Goal: Task Accomplishment & Management: Manage account settings

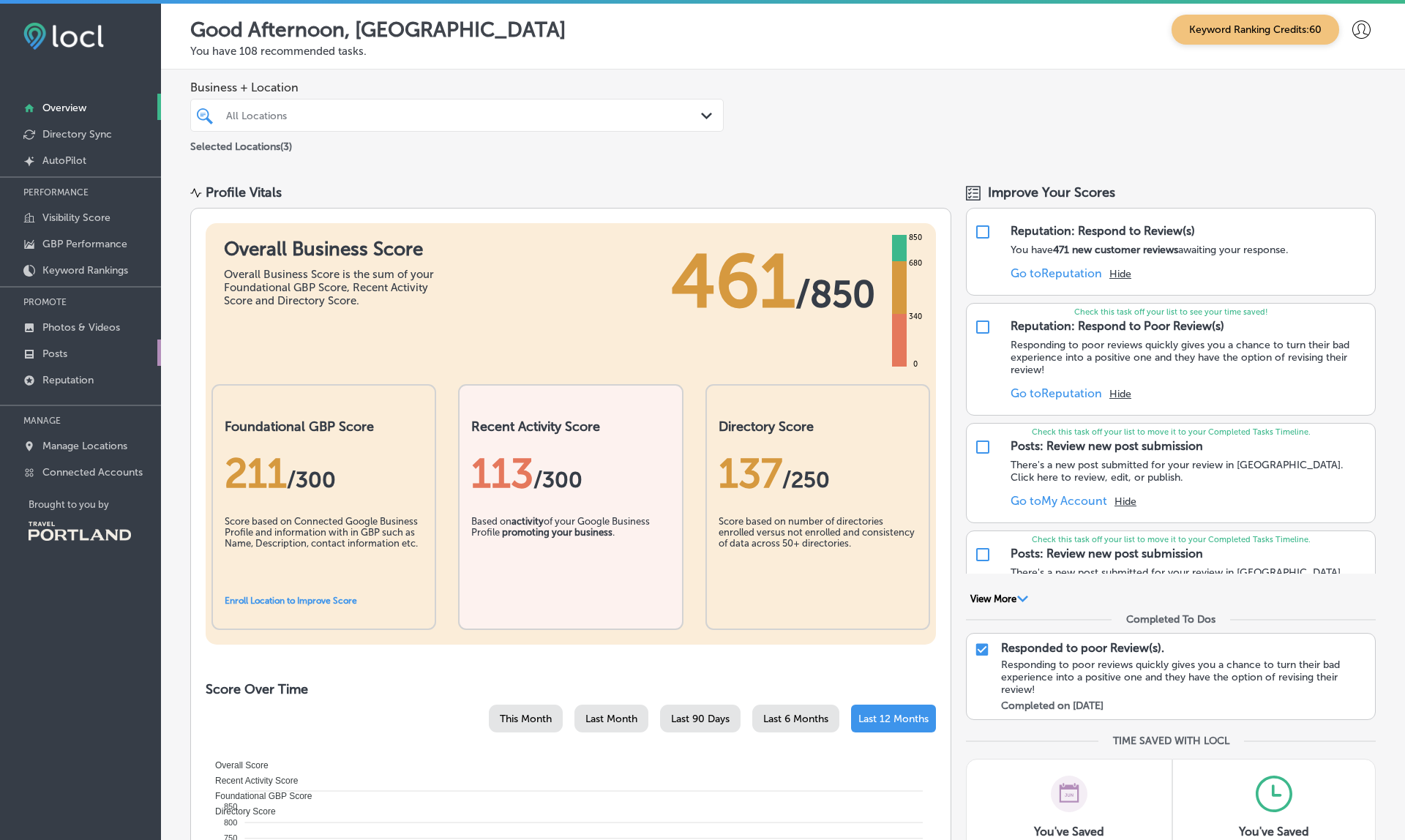
click at [51, 353] on p "Posts" at bounding box center [56, 353] width 25 height 13
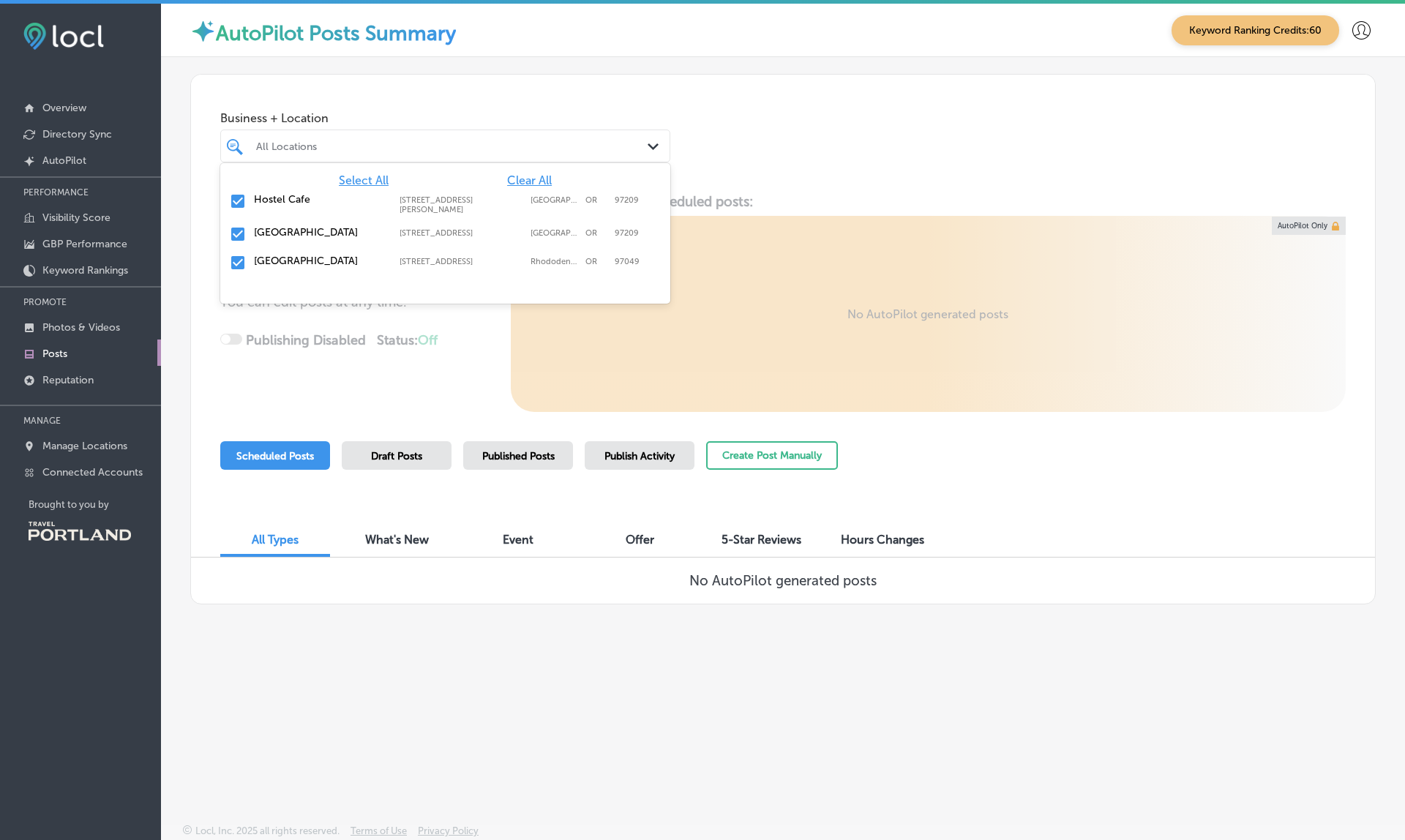
click at [541, 145] on div "All Locations" at bounding box center [453, 145] width 393 height 13
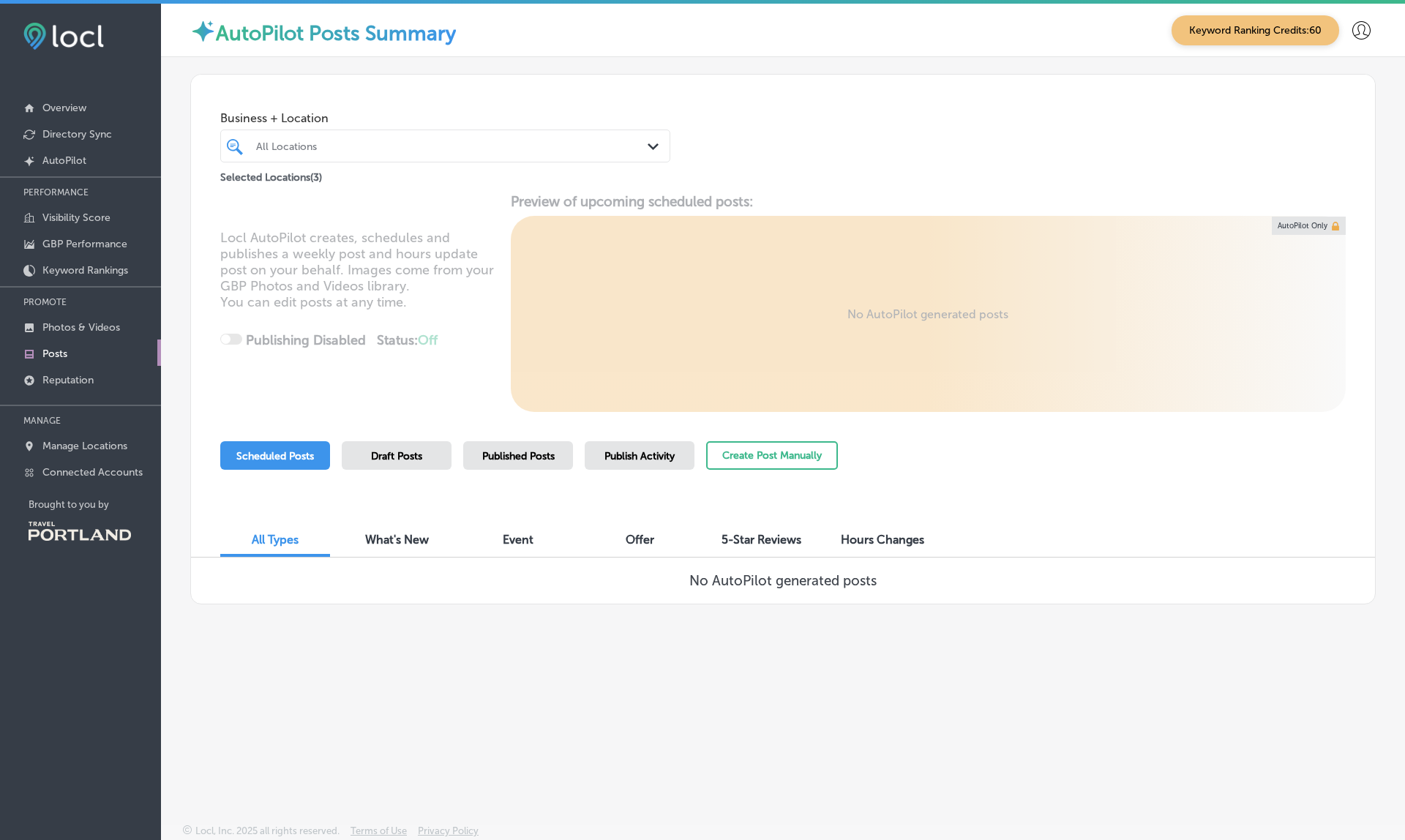
click at [541, 145] on div "All Locations" at bounding box center [453, 145] width 393 height 13
click at [517, 450] on span "Published Posts" at bounding box center [518, 456] width 72 height 13
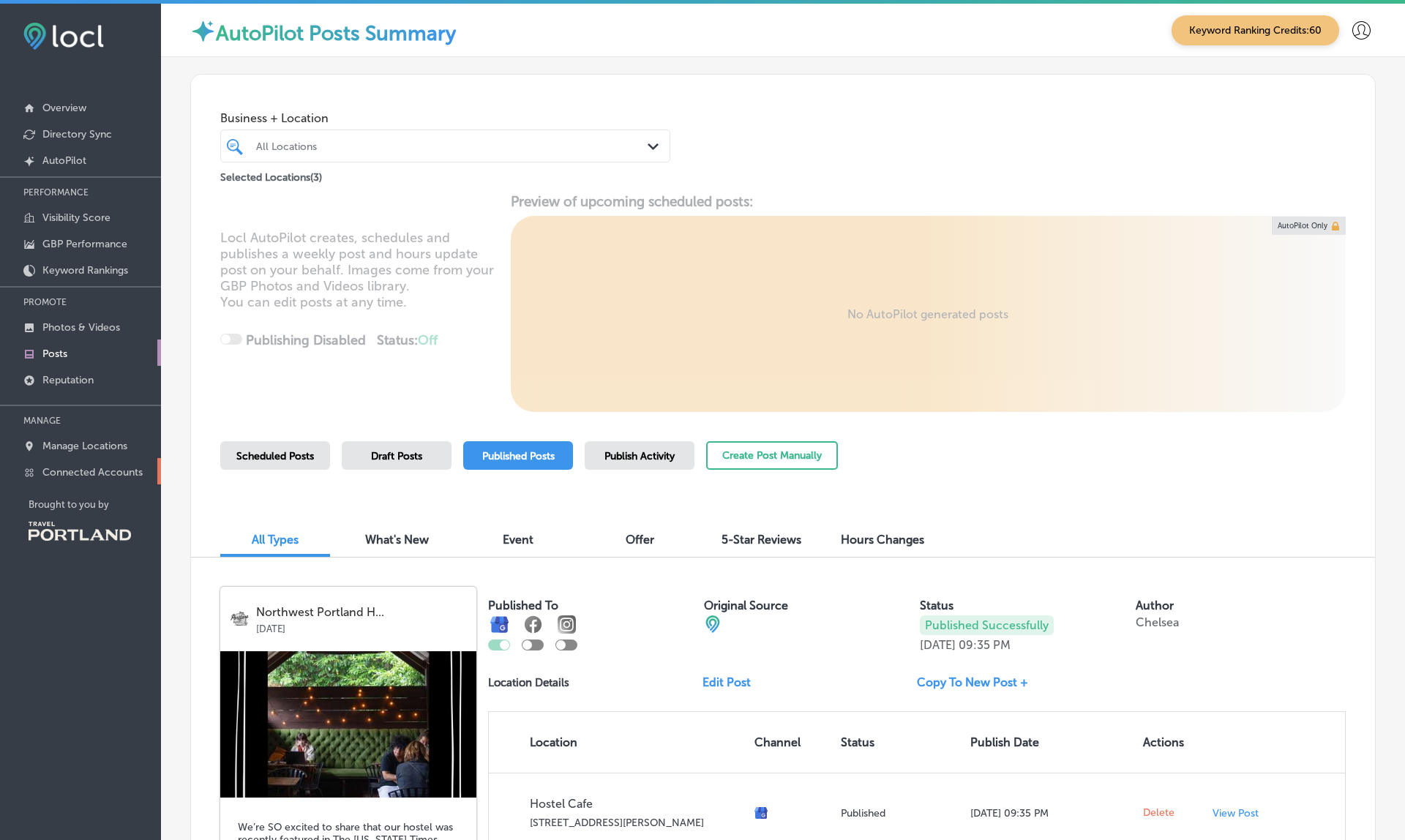
click at [68, 473] on p "Connected Accounts" at bounding box center [93, 472] width 100 height 13
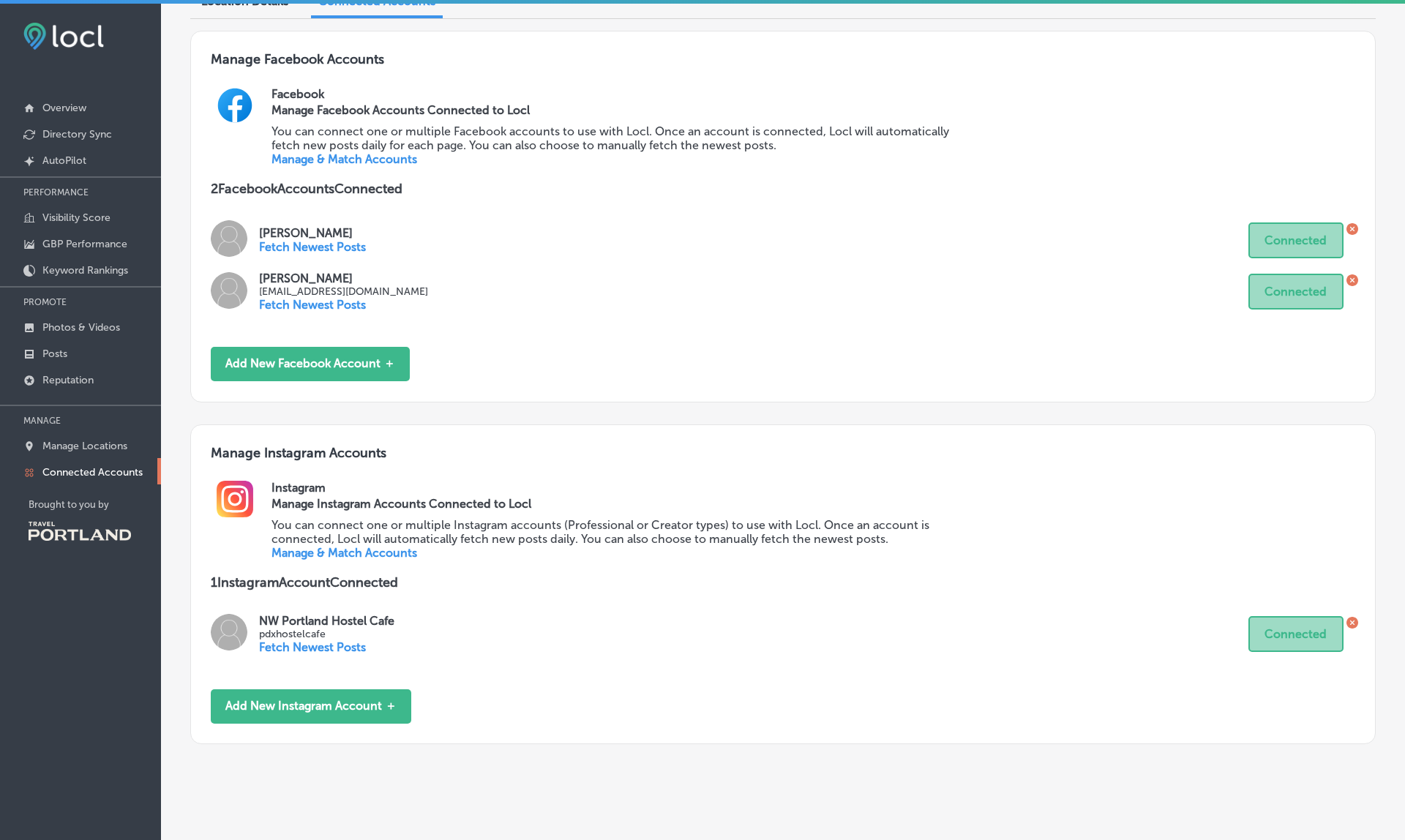
scroll to position [133, 0]
click at [288, 629] on p "pdxhostelcafe" at bounding box center [327, 635] width 136 height 13
copy p "pdxhostelcafe"
click at [95, 444] on p "Manage Locations" at bounding box center [85, 446] width 85 height 13
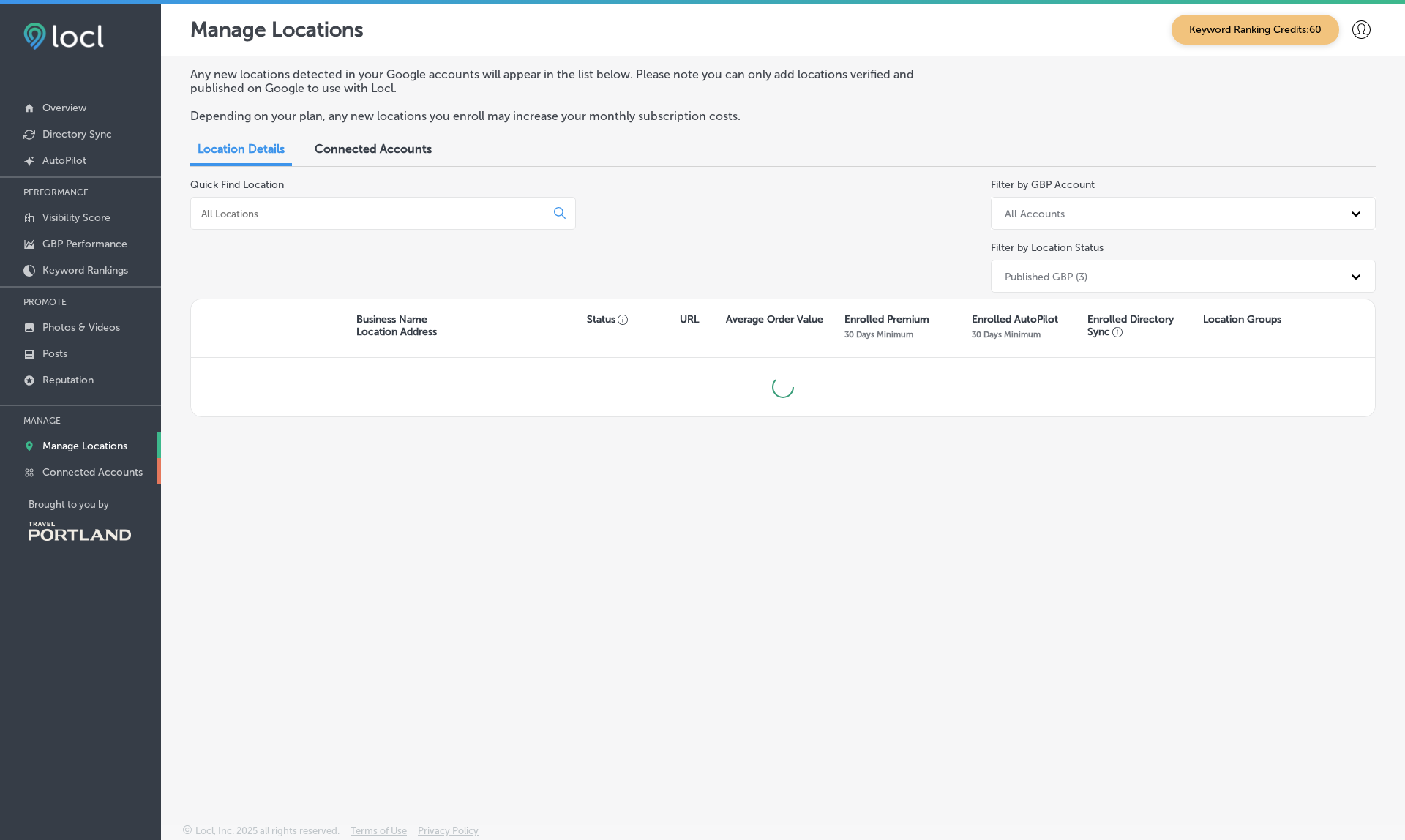
click at [87, 470] on p "Connected Accounts" at bounding box center [93, 472] width 100 height 13
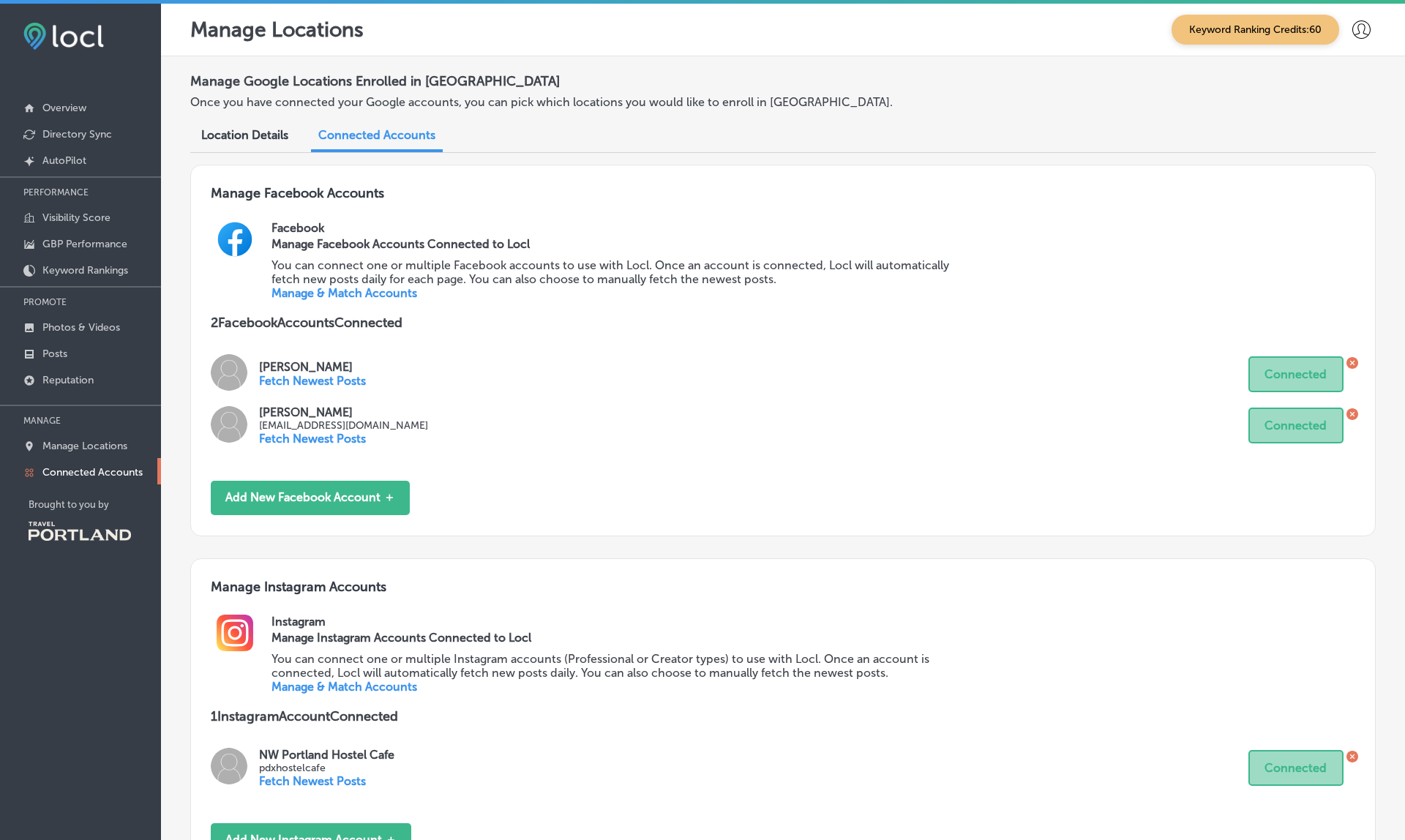
click at [359, 680] on link "Manage & Match Accounts" at bounding box center [343, 687] width 145 height 14
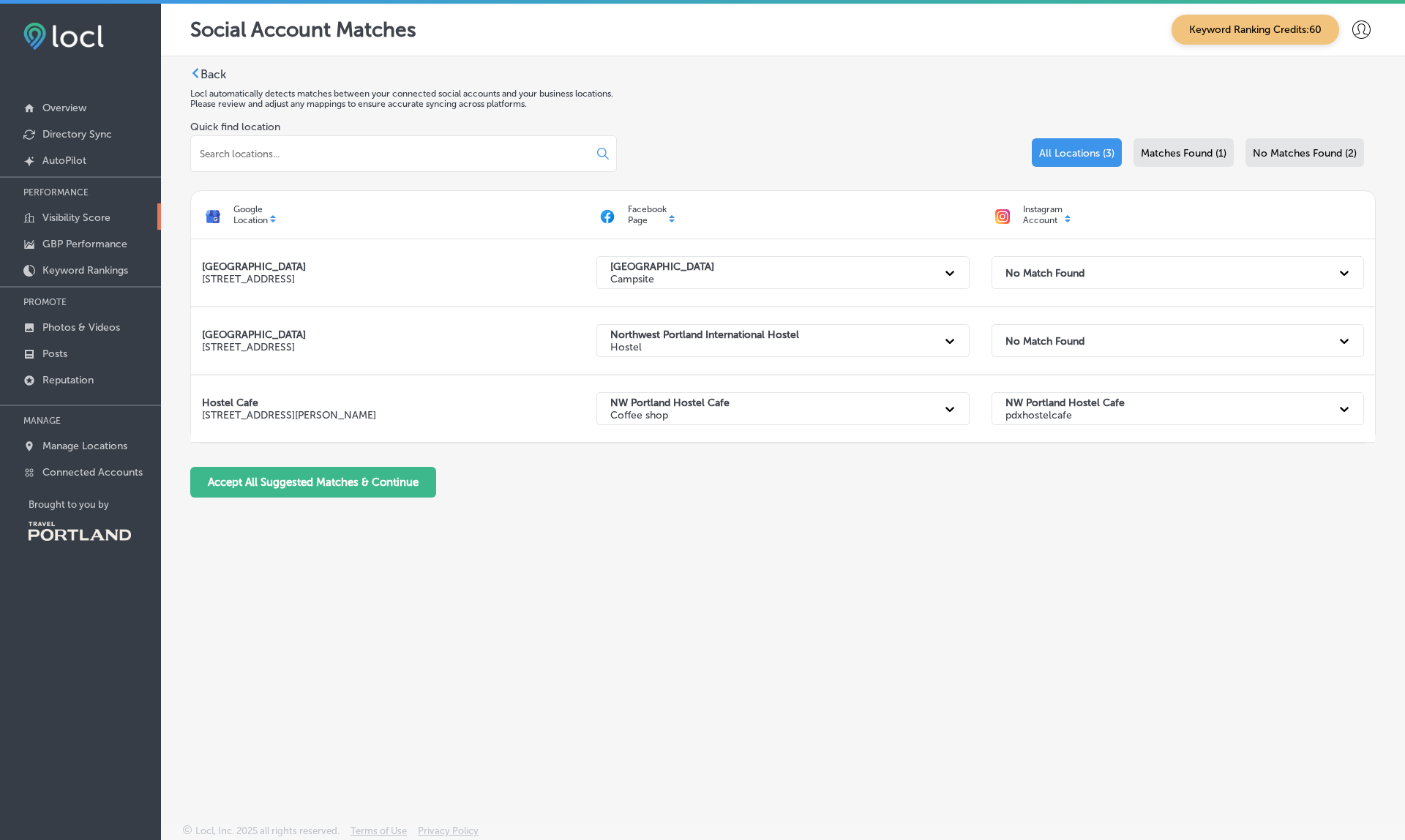
click at [91, 216] on p "Visibility Score" at bounding box center [77, 218] width 68 height 13
click at [748, 609] on div "Back Locl automatically detects matches between your connected social accounts …" at bounding box center [783, 406] width 1244 height 699
click at [74, 478] on p "Connected Accounts" at bounding box center [93, 472] width 100 height 13
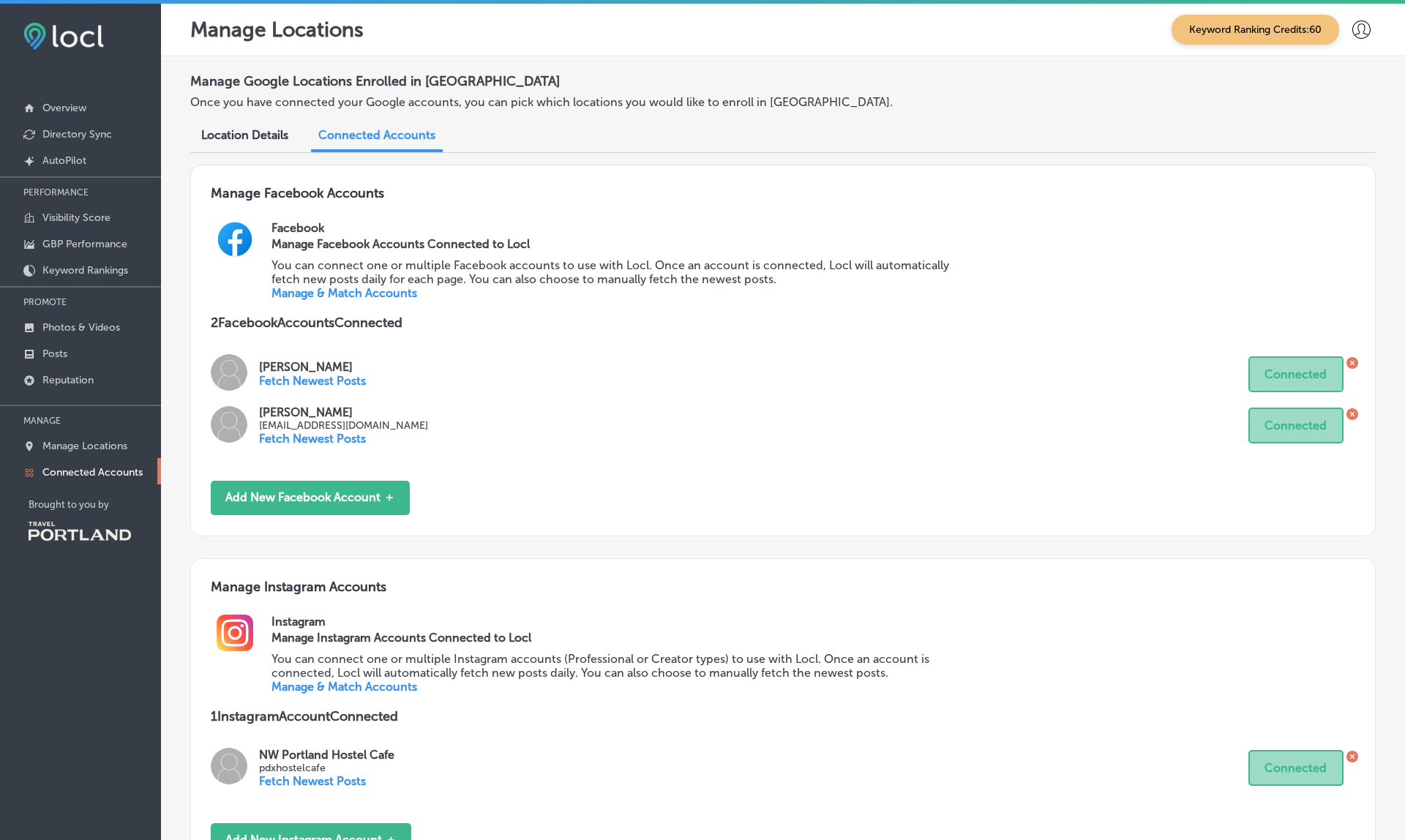
click at [296, 762] on p "pdxhostelcafe" at bounding box center [327, 768] width 136 height 13
copy p "pdxhostelcafe"
click at [343, 680] on link "Manage & Match Accounts" at bounding box center [343, 687] width 145 height 14
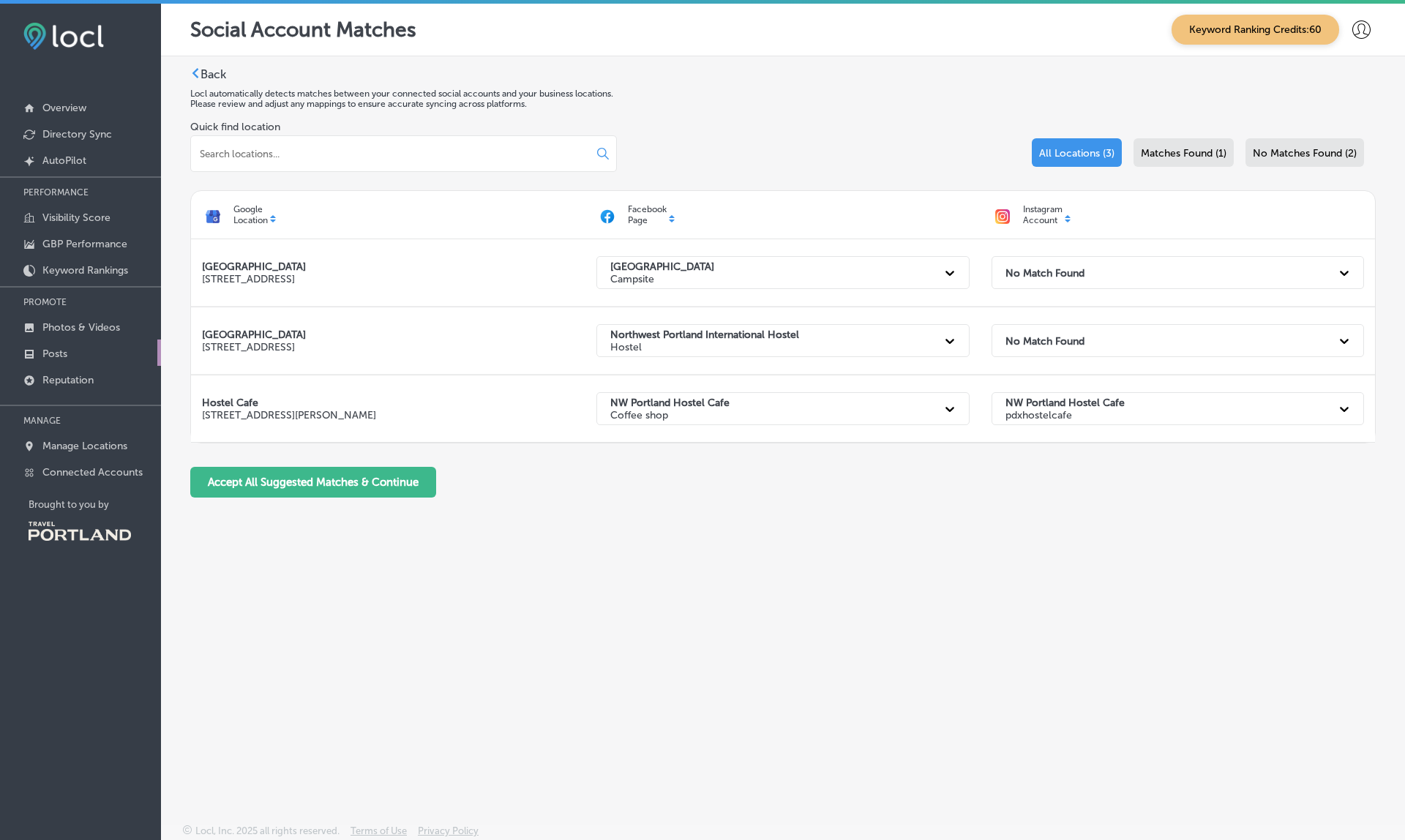
click at [72, 353] on link "Posts" at bounding box center [80, 352] width 161 height 26
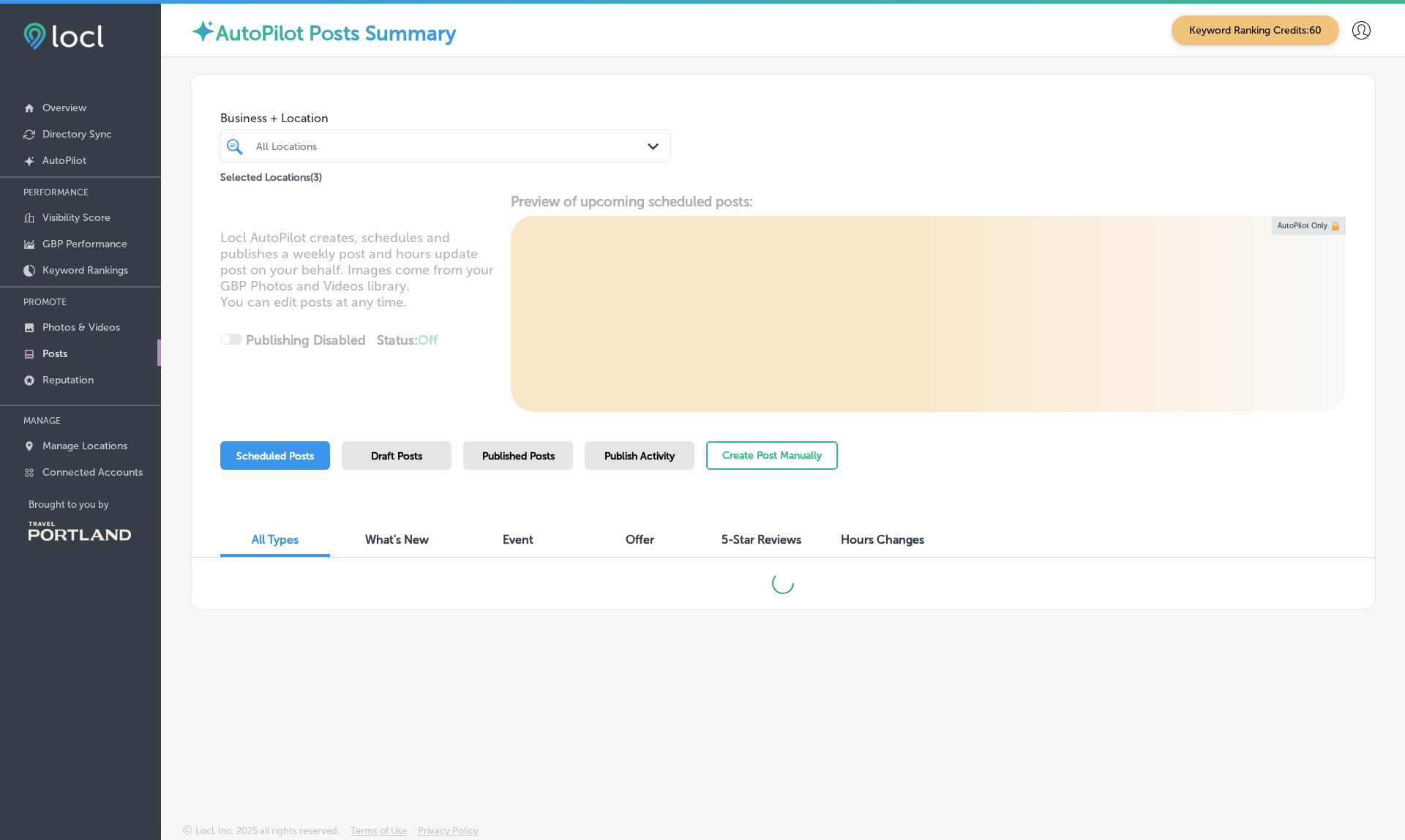
click at [426, 147] on div "All Locations" at bounding box center [453, 145] width 393 height 13
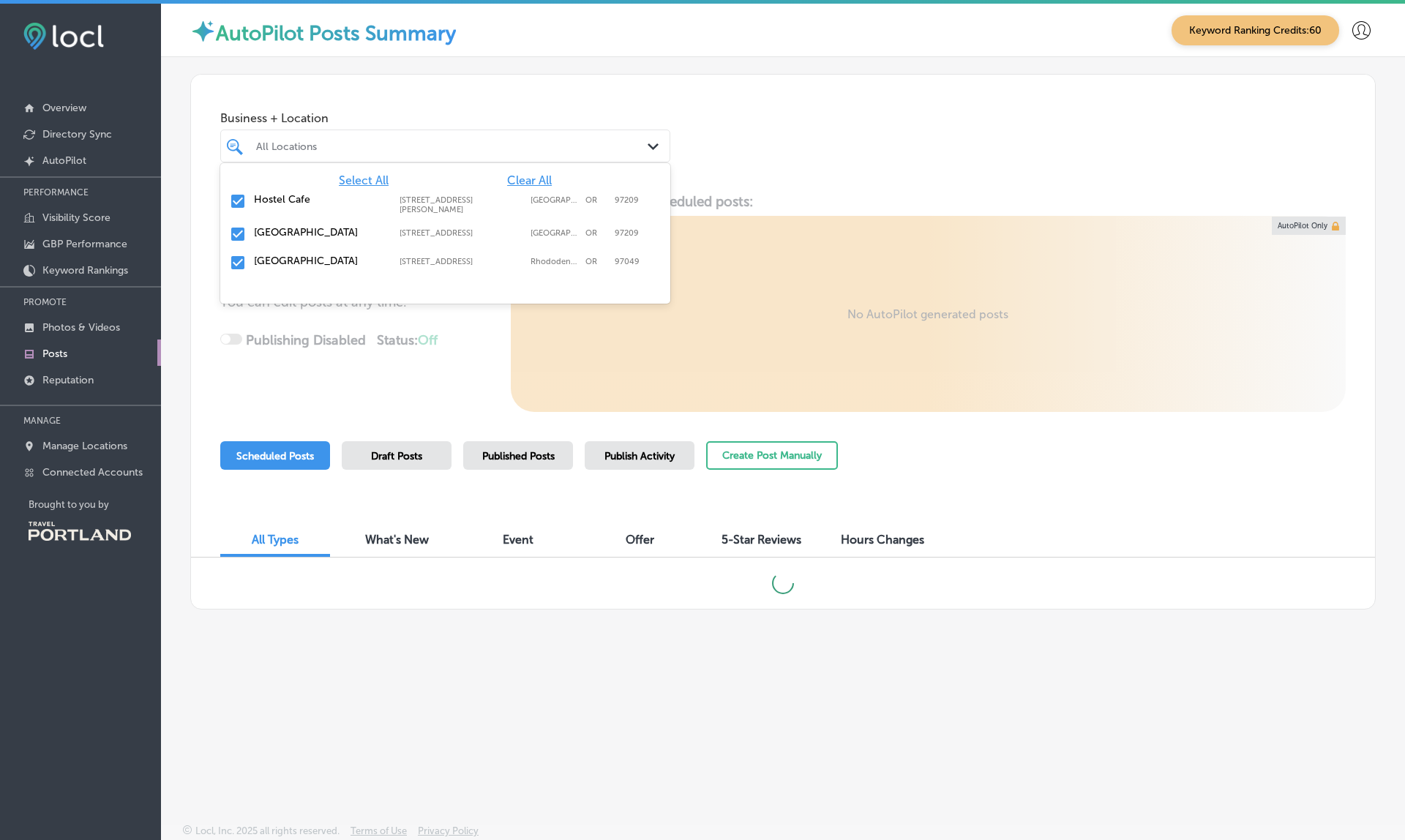
click at [254, 230] on label "[GEOGRAPHIC_DATA]" at bounding box center [319, 232] width 131 height 13
click at [254, 257] on label "[GEOGRAPHIC_DATA]" at bounding box center [319, 260] width 131 height 13
click at [299, 233] on div "[GEOGRAPHIC_DATA] [STREET_ADDRESS] [STREET_ADDRESS]" at bounding box center [445, 234] width 438 height 22
click at [559, 91] on div "Business + Location option [STREET_ADDRESS]. option [STREET_ADDRESS][PERSON_NAM…" at bounding box center [783, 131] width 1184 height 111
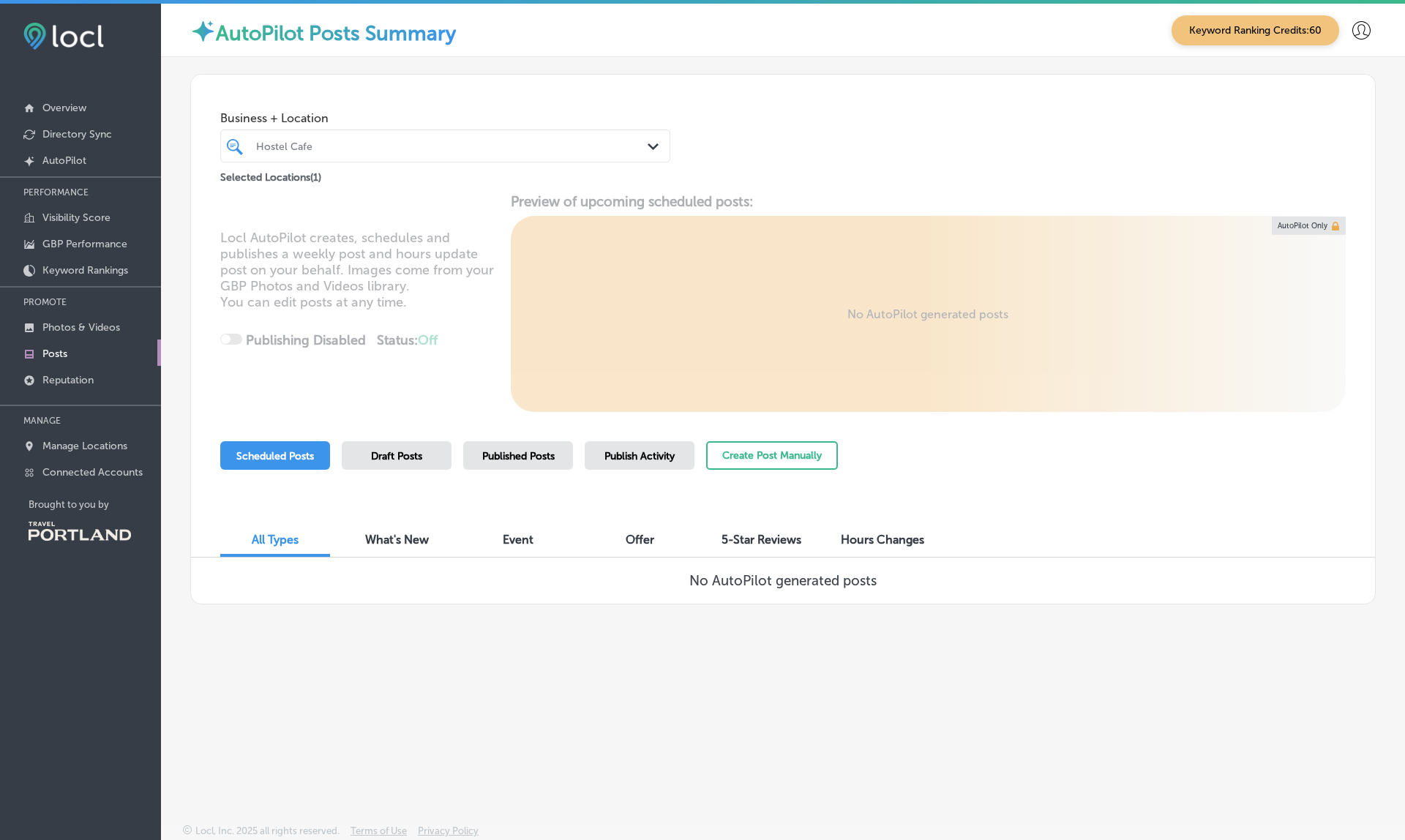
click at [429, 459] on div "Draft Posts" at bounding box center [396, 455] width 110 height 28
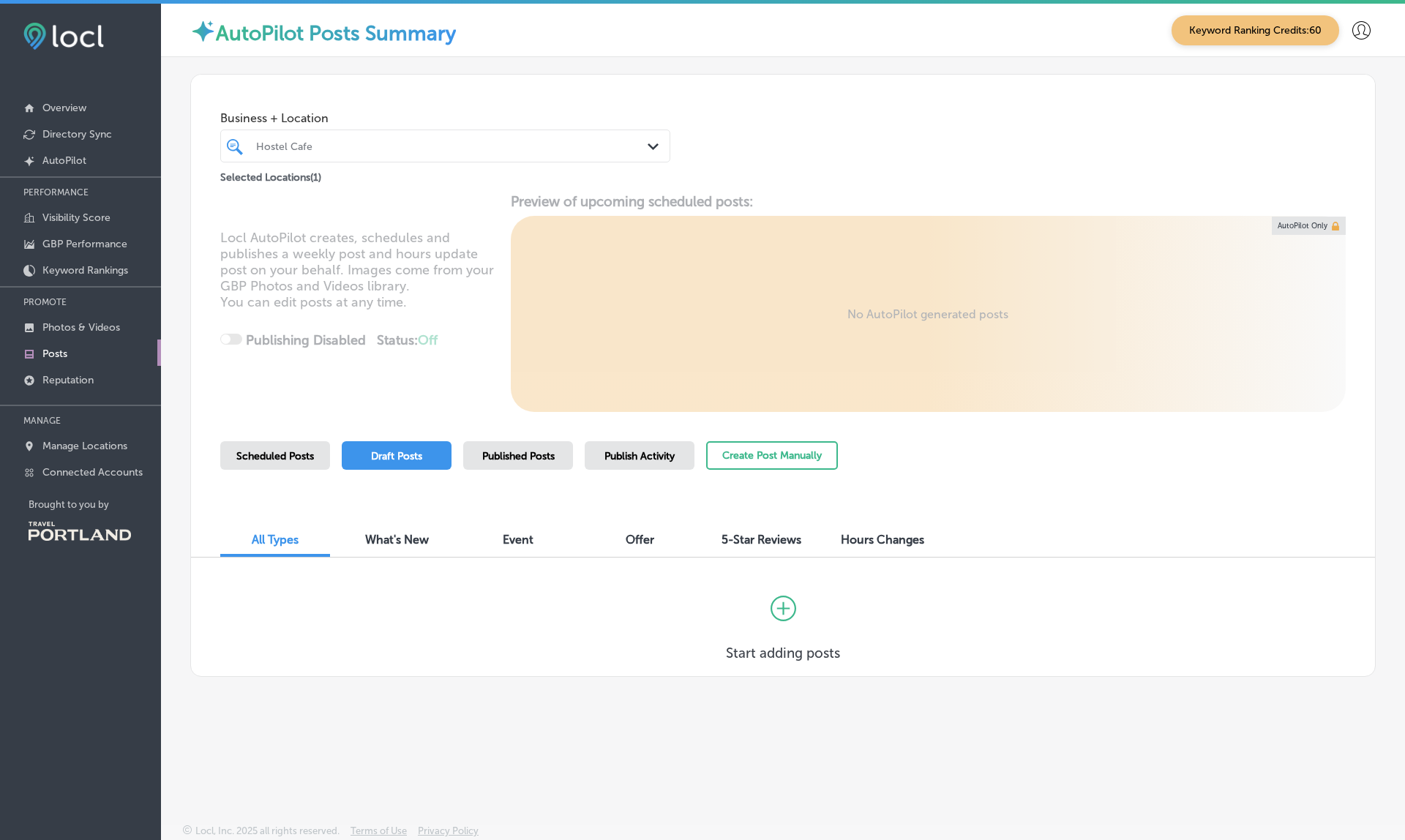
click at [506, 459] on span "Published Posts" at bounding box center [518, 456] width 72 height 13
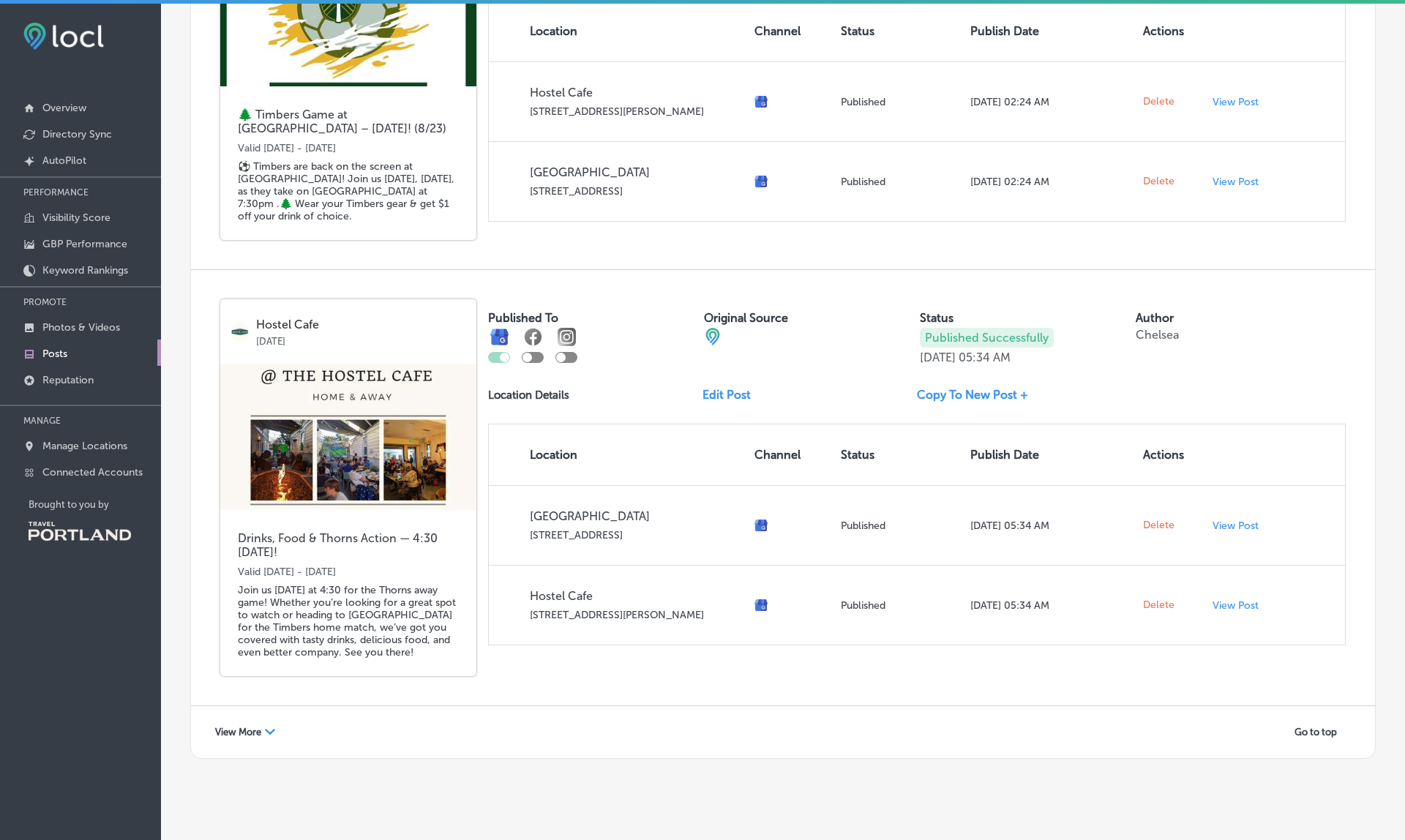
scroll to position [2655, 0]
click at [248, 728] on span "View More" at bounding box center [238, 733] width 46 height 11
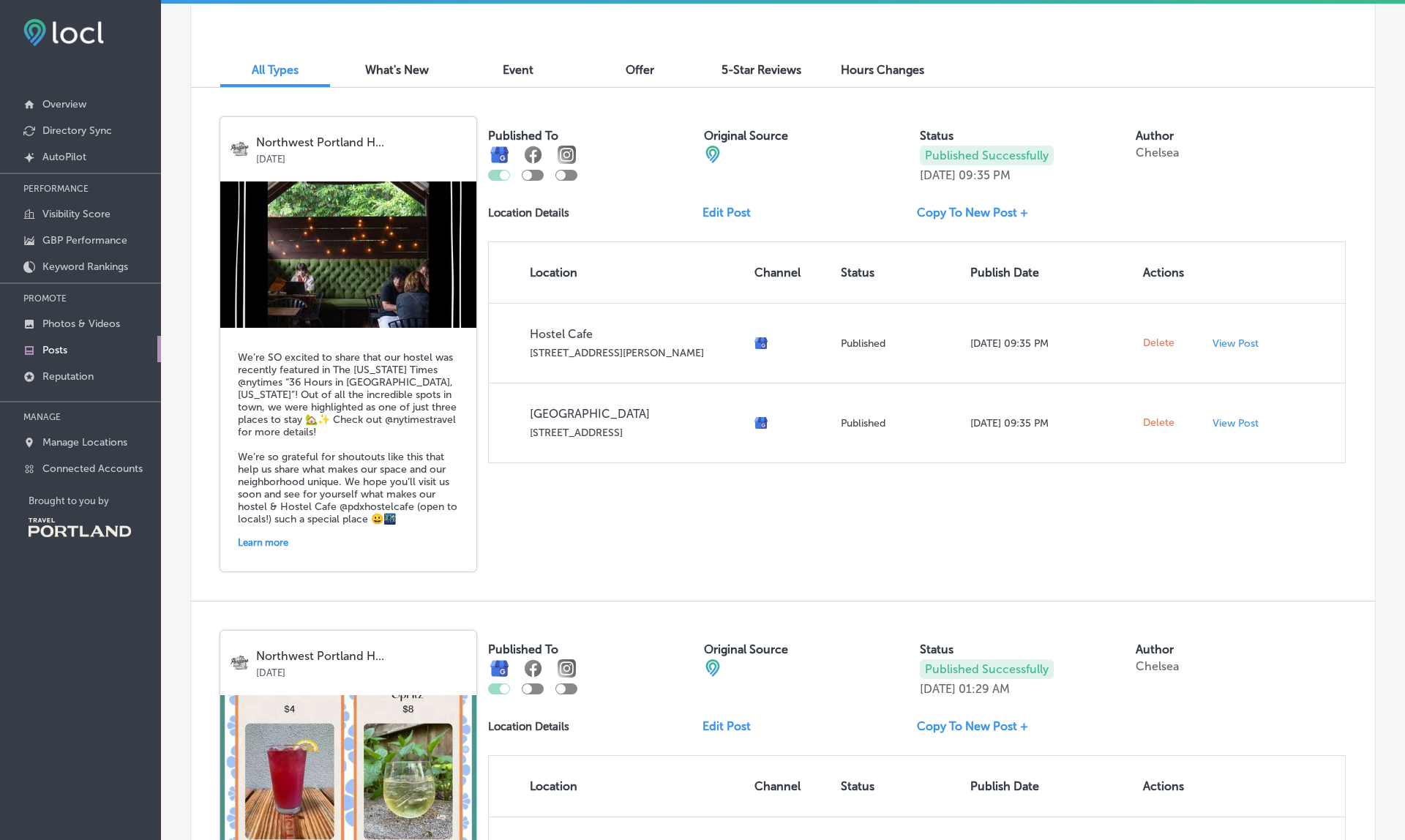
scroll to position [467, 0]
click at [83, 467] on p "Connected Accounts" at bounding box center [93, 468] width 100 height 13
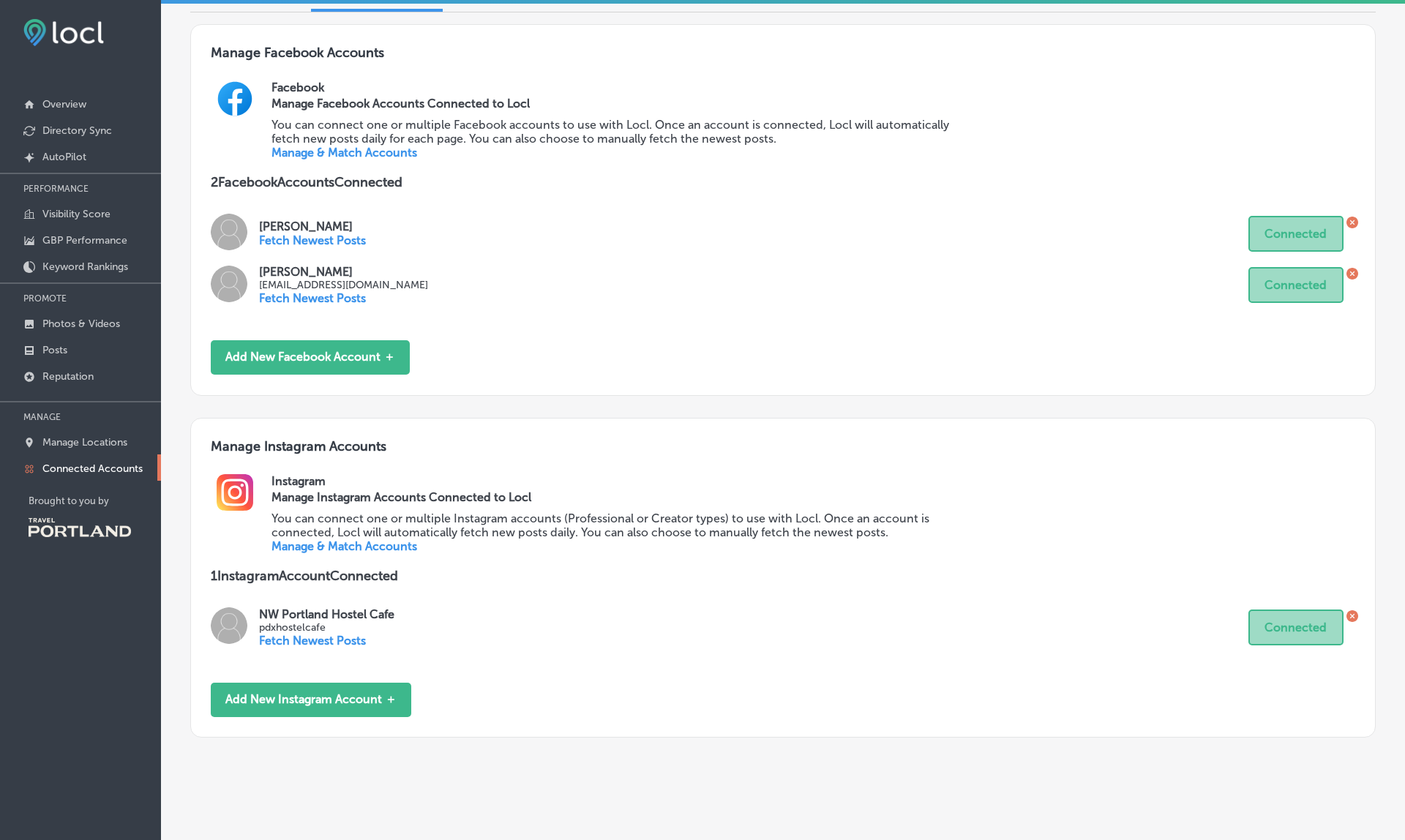
scroll to position [137, 0]
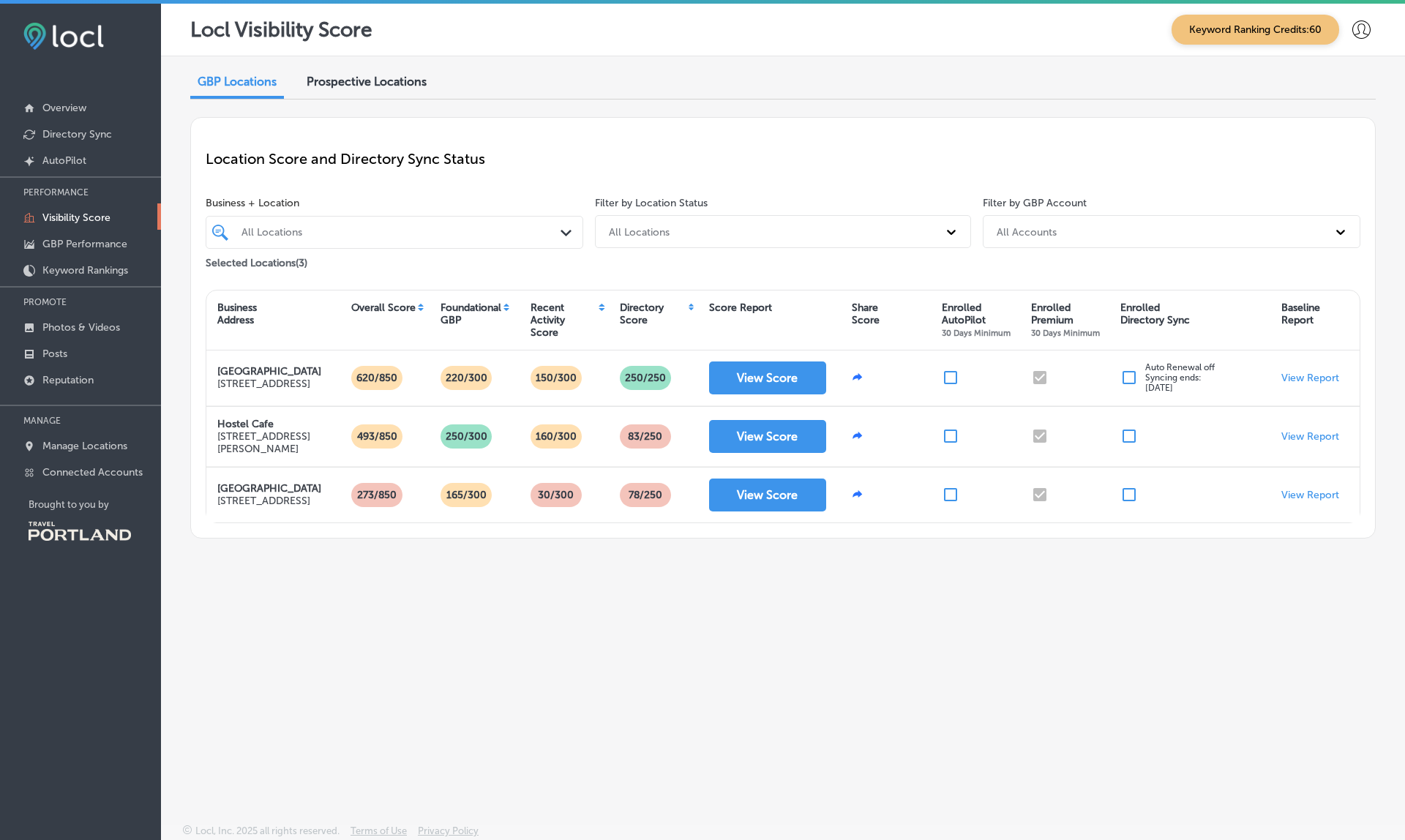
click at [366, 87] on span "Prospective Locations" at bounding box center [366, 82] width 120 height 14
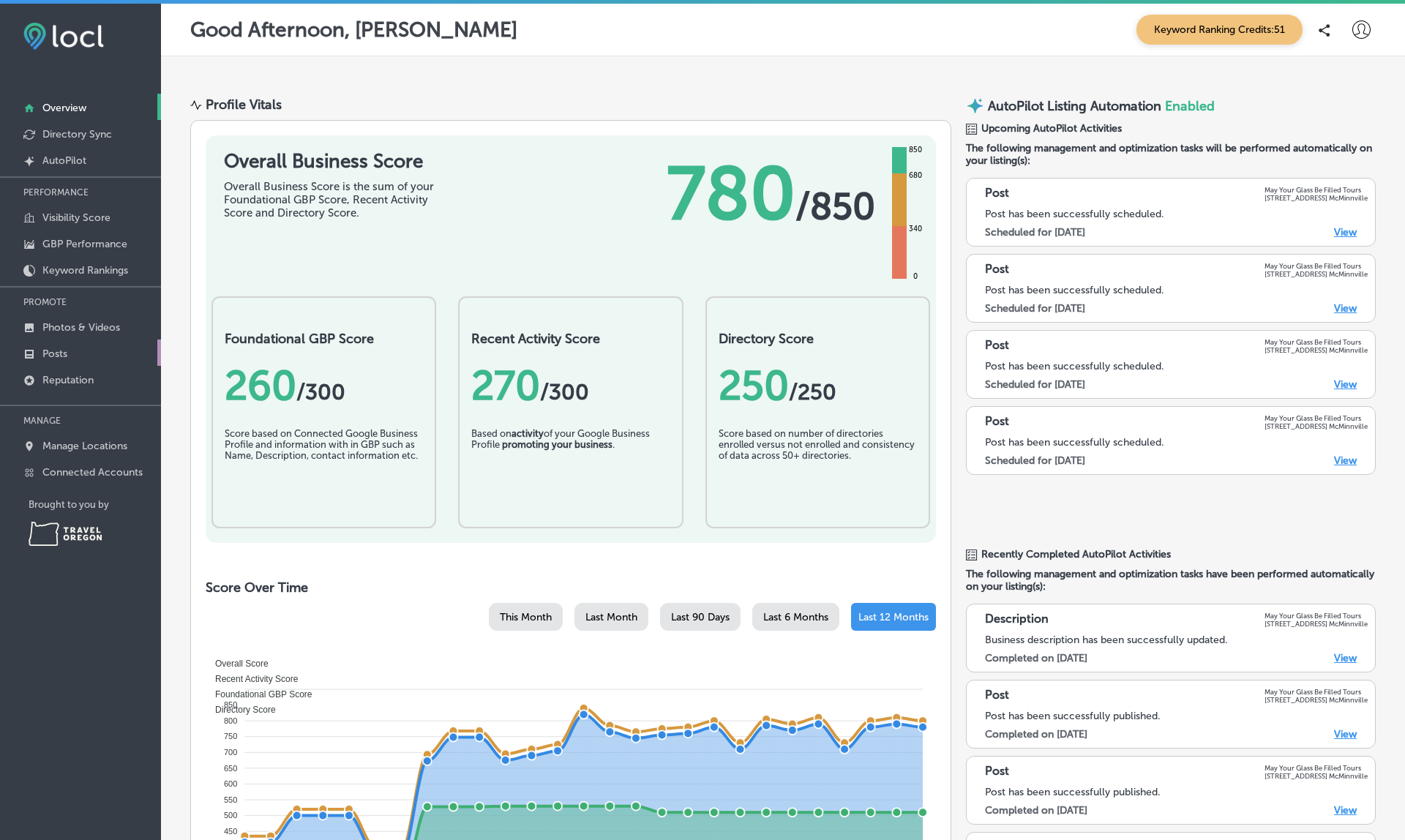
click at [66, 357] on p "Posts" at bounding box center [56, 353] width 25 height 13
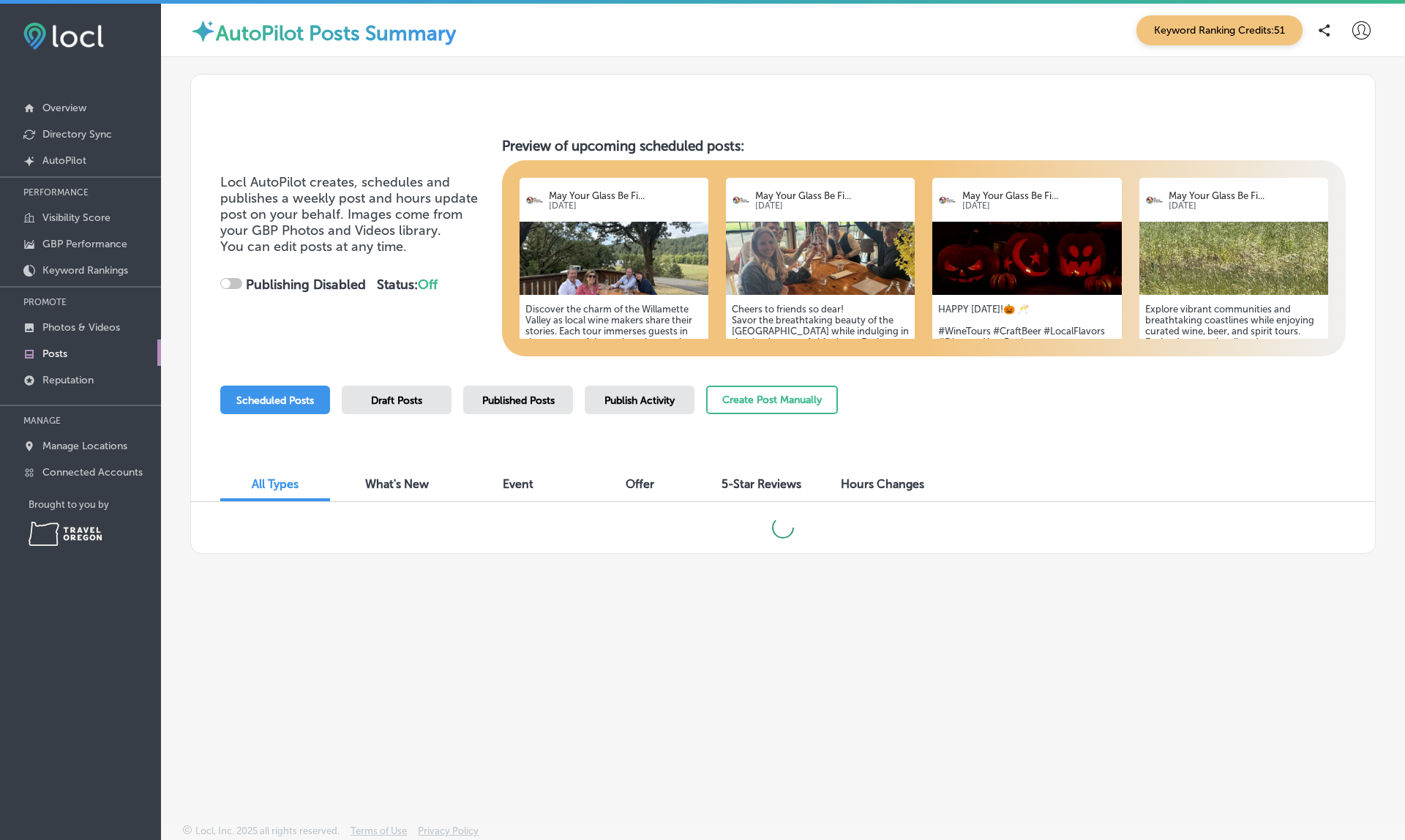
checkbox input "true"
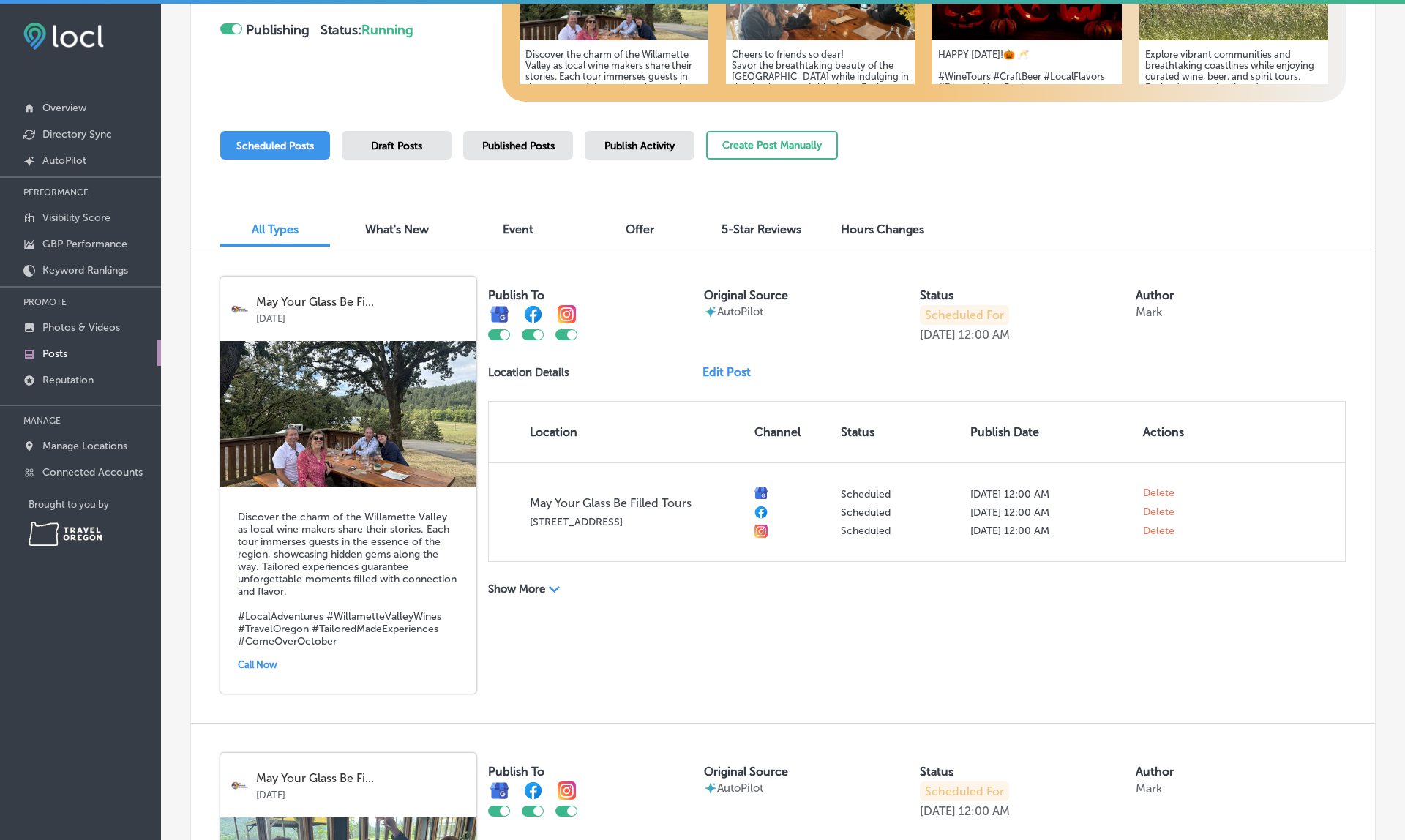
scroll to position [279, 0]
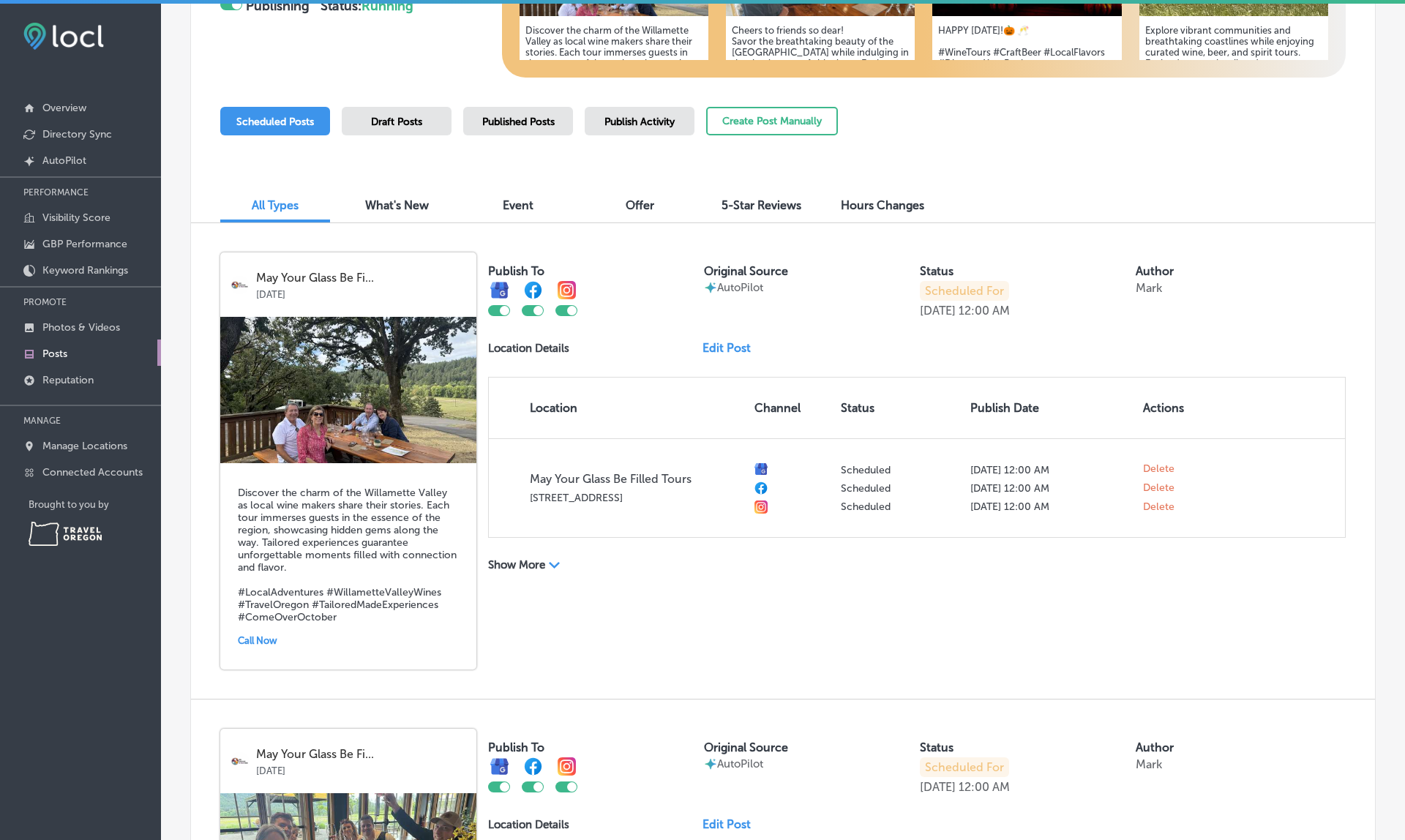
click at [728, 347] on link "Edit Post" at bounding box center [733, 348] width 60 height 14
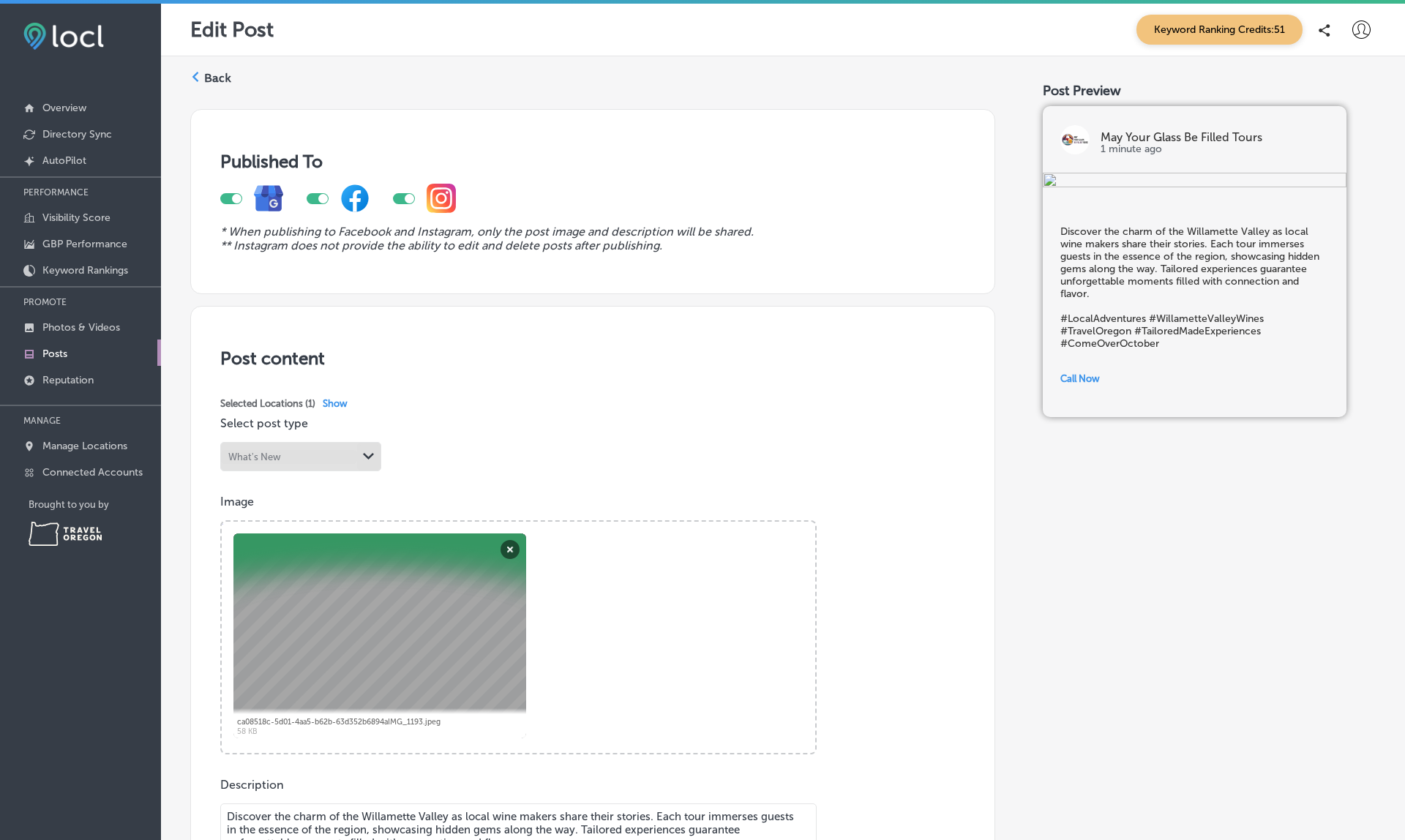
click at [224, 74] on label "Back" at bounding box center [218, 78] width 27 height 17
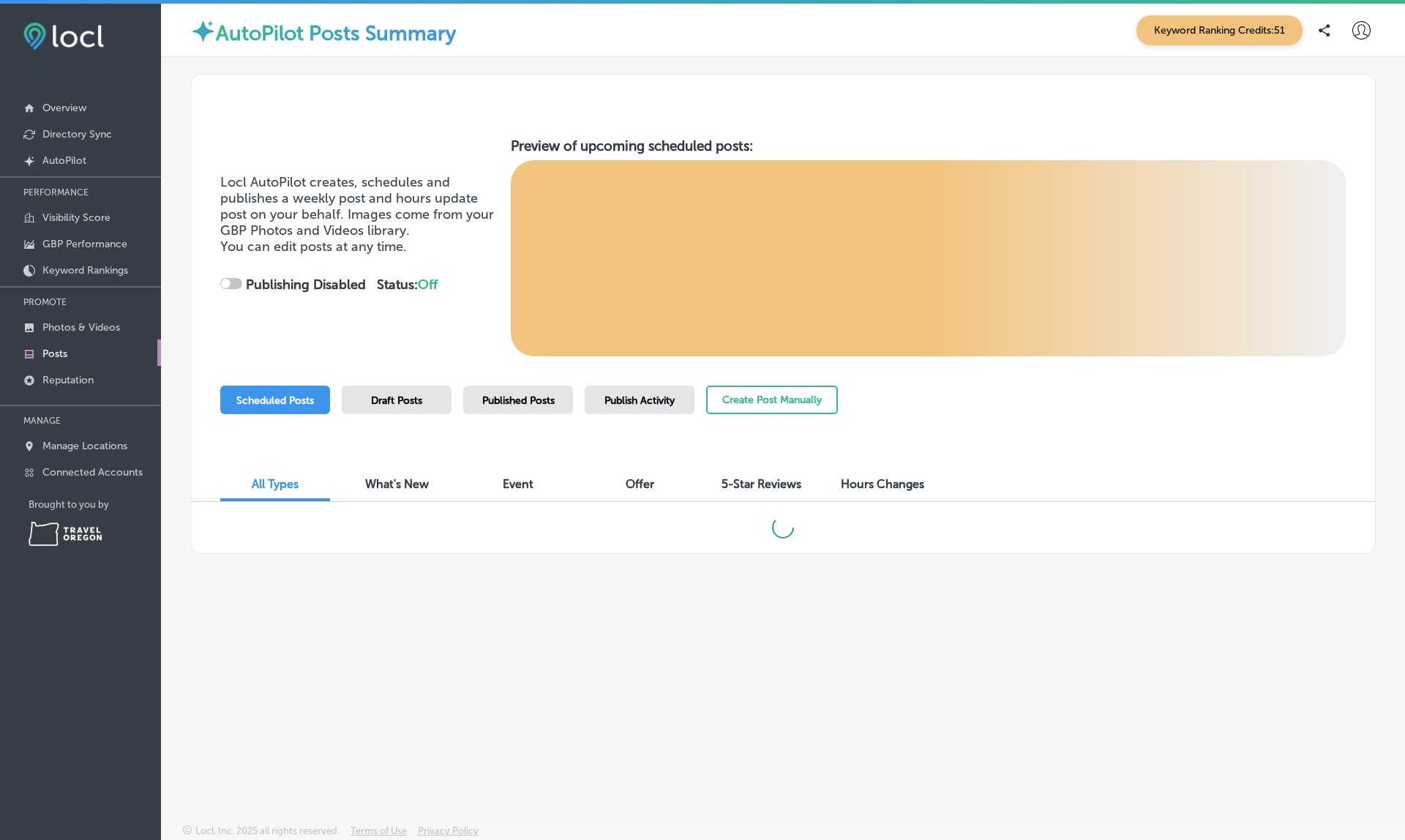
checkbox input "true"
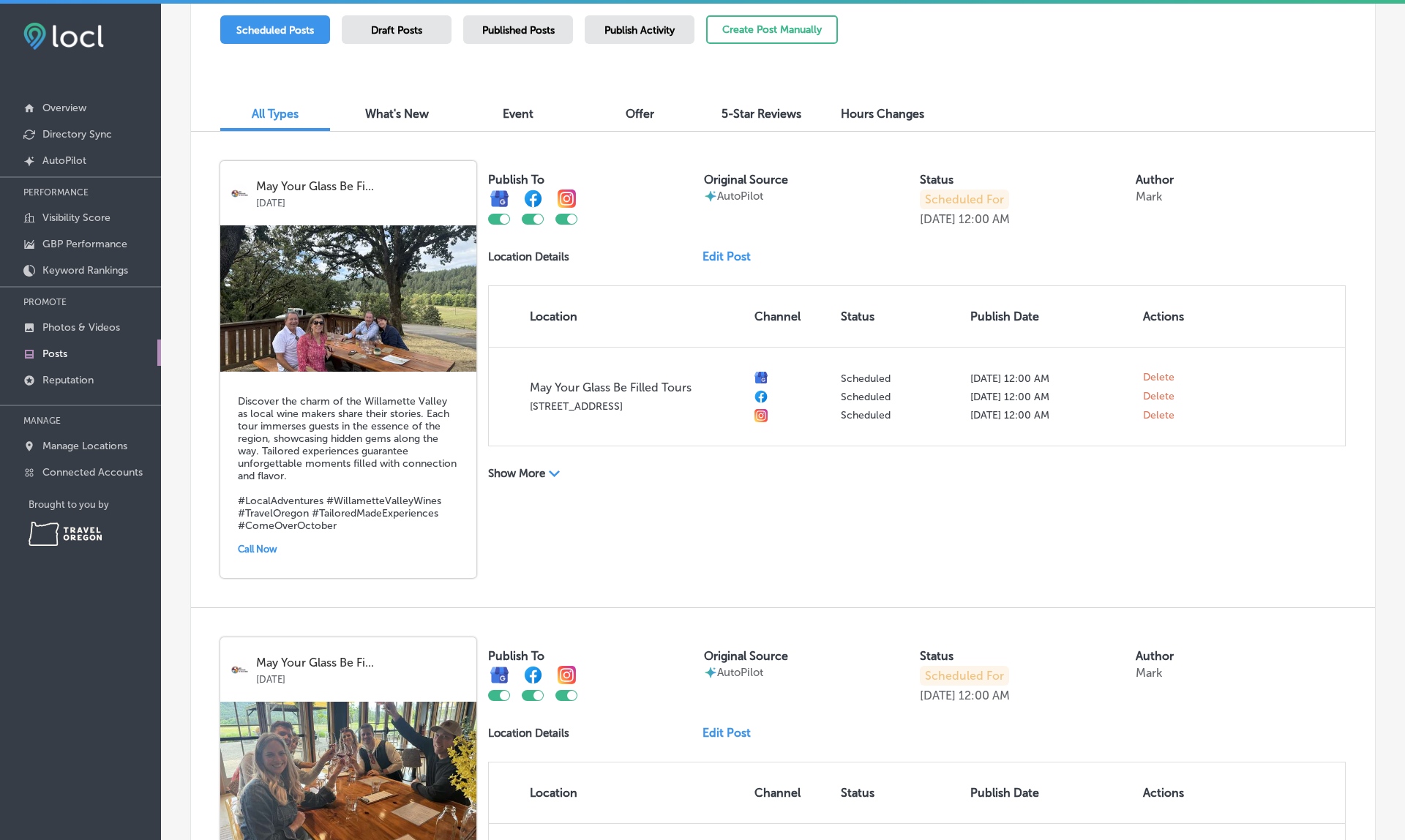
scroll to position [377, 0]
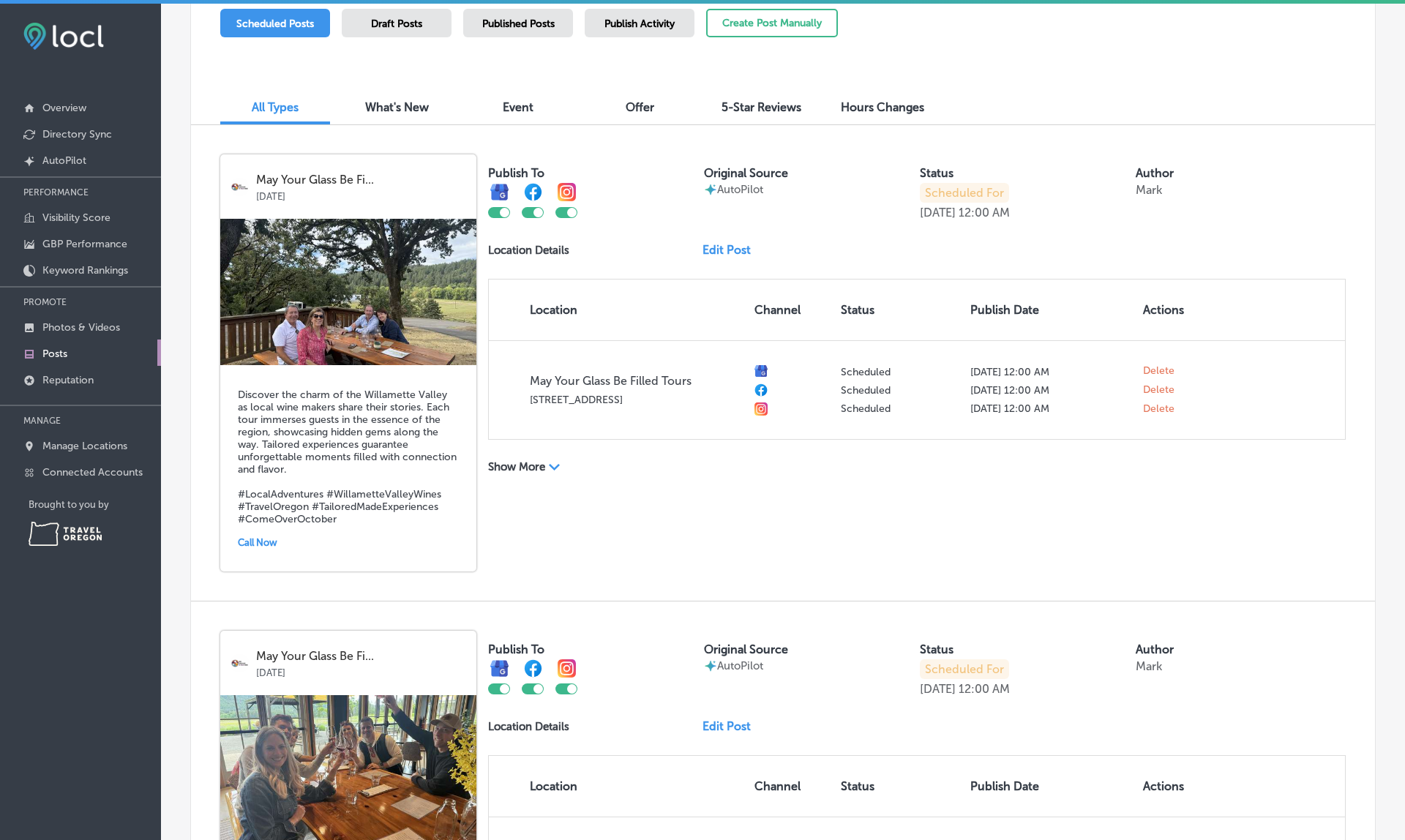
click at [729, 246] on link "Edit Post" at bounding box center [733, 250] width 60 height 14
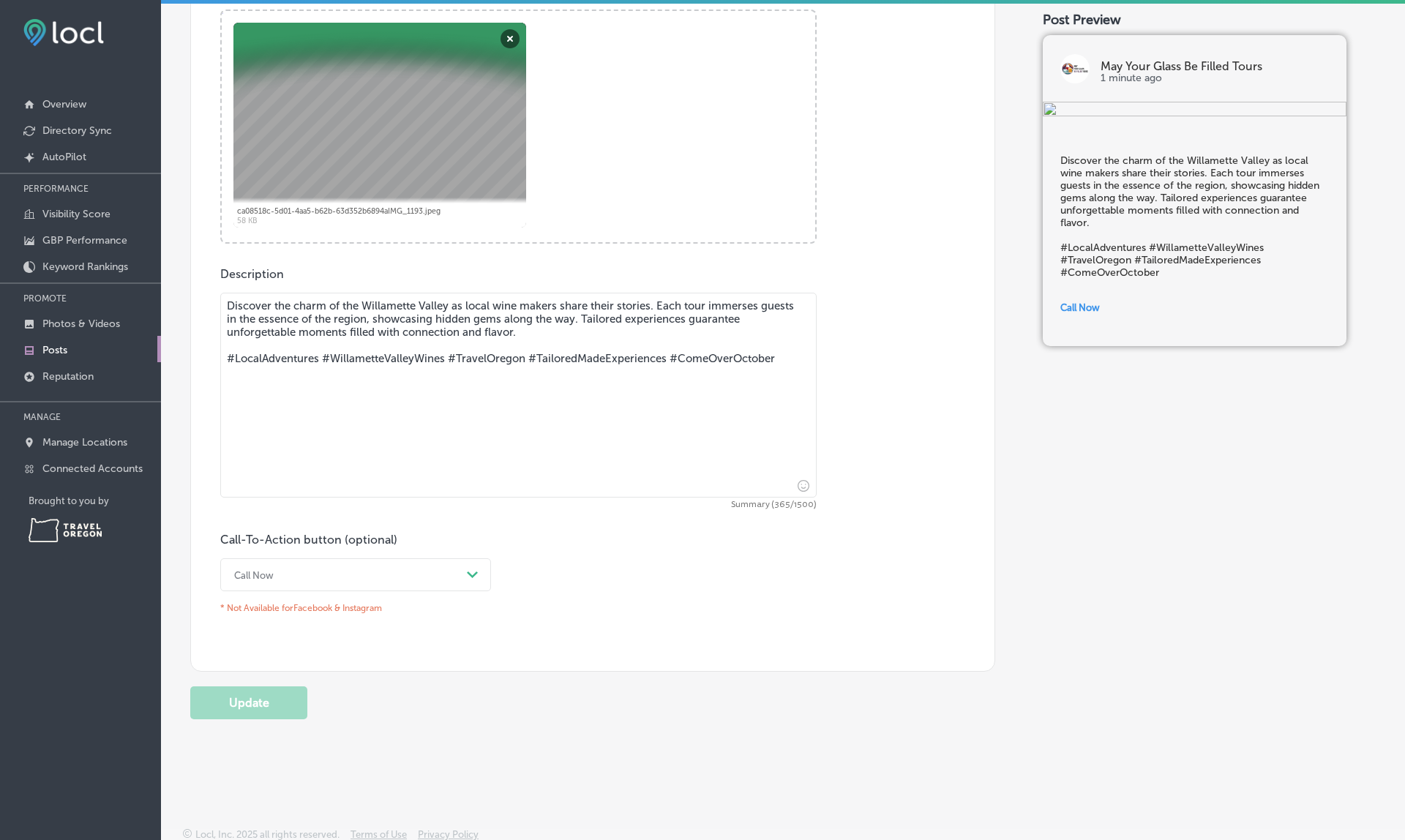
scroll to position [4, 0]
click at [531, 331] on textarea "Discover the charm of the Willamette Valley as local wine makers share their st…" at bounding box center [518, 395] width 596 height 205
type textarea "Discover the charm of the Willamette Valley as local wine makers share their st…"
click at [243, 700] on button "Update" at bounding box center [249, 703] width 117 height 33
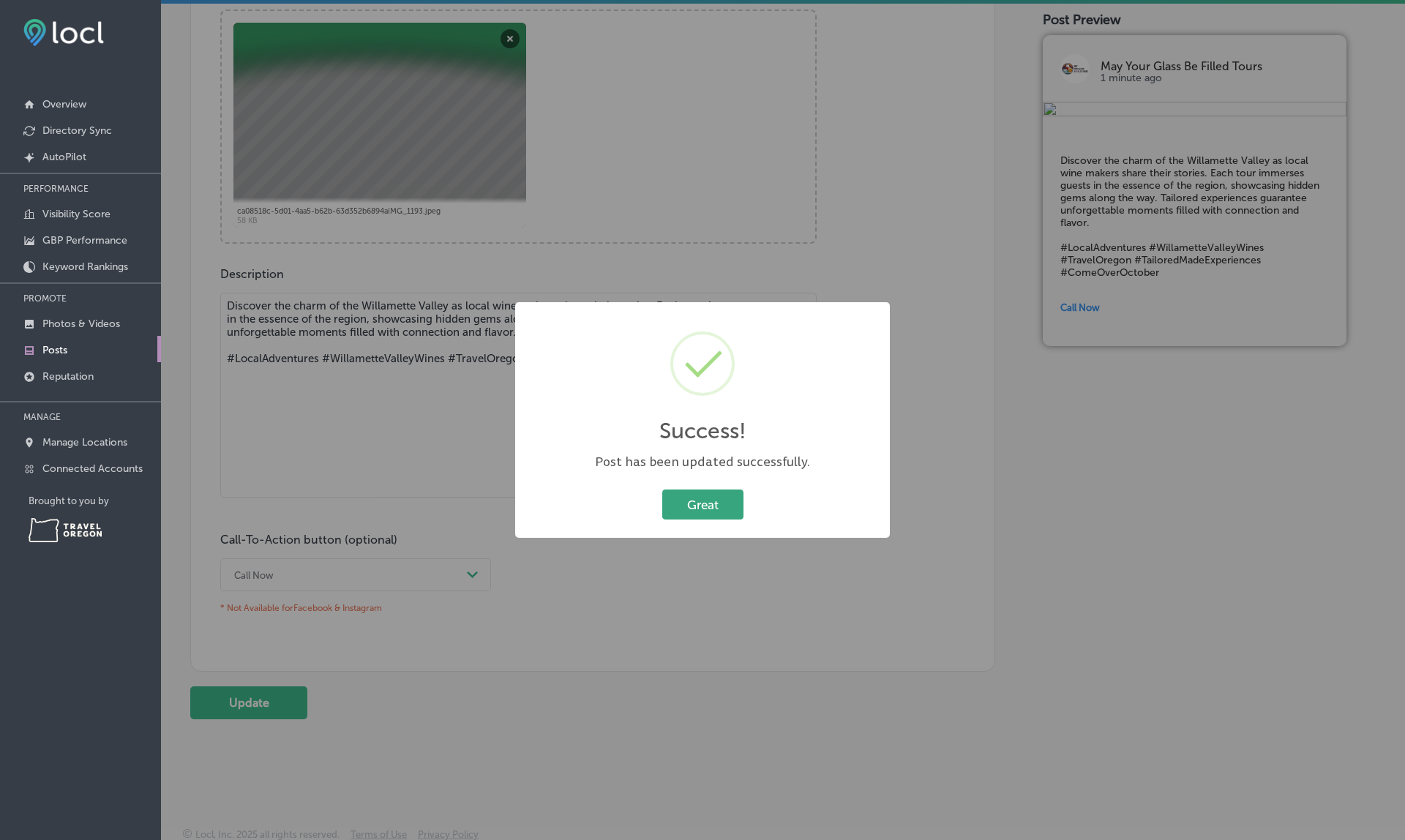
click at [701, 491] on button "Great" at bounding box center [702, 504] width 81 height 30
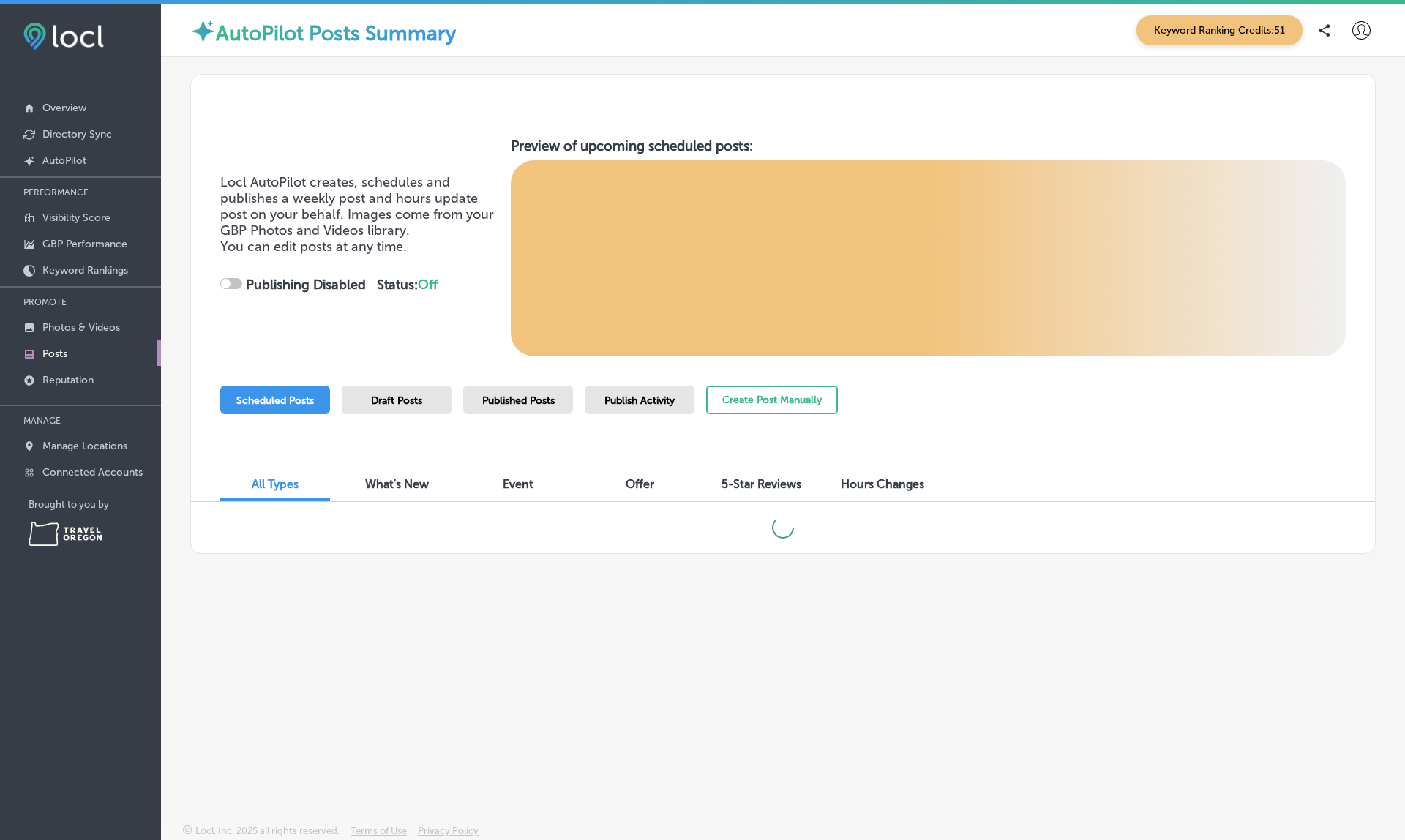
checkbox input "true"
